Goal: Navigation & Orientation: Find specific page/section

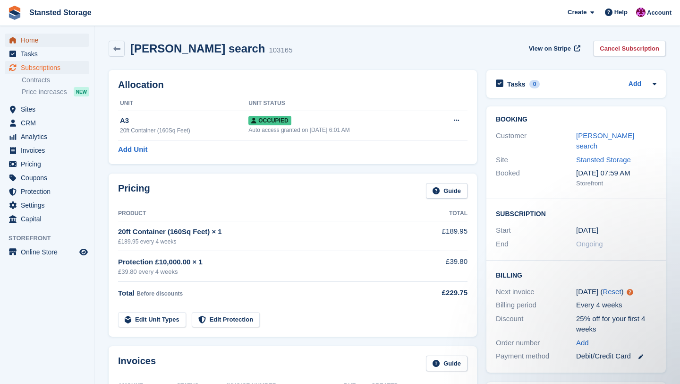
click at [58, 40] on span "Home" at bounding box center [49, 40] width 57 height 13
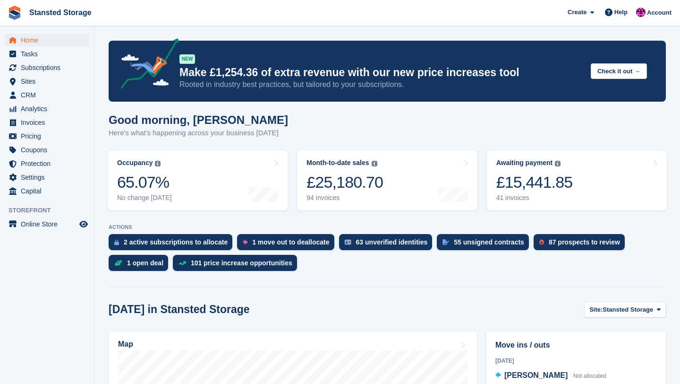
scroll to position [297, 0]
